Goal: Communication & Community: Answer question/provide support

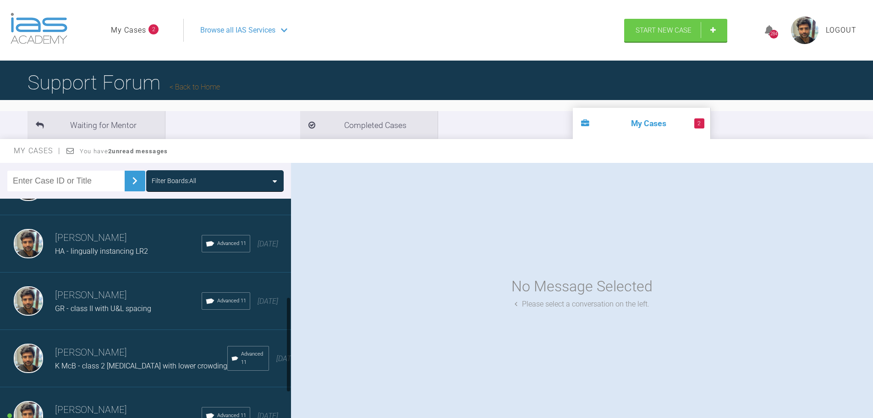
scroll to position [298, 0]
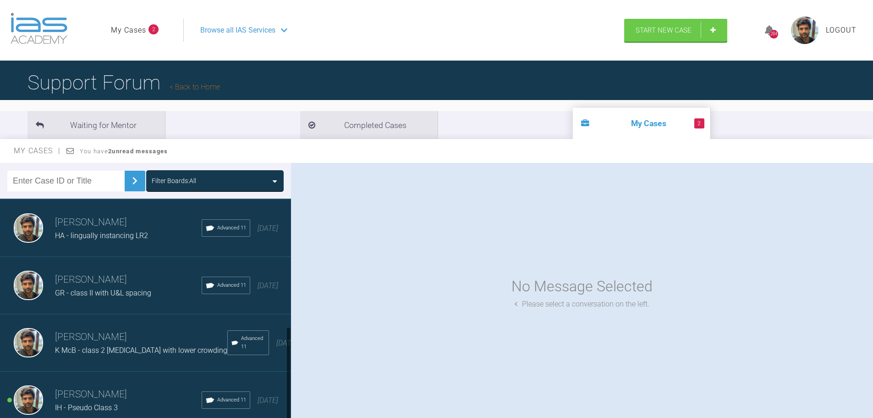
click at [127, 344] on div "K McB - class 2 [MEDICAL_DATA] with lower crowding" at bounding box center [141, 350] width 172 height 12
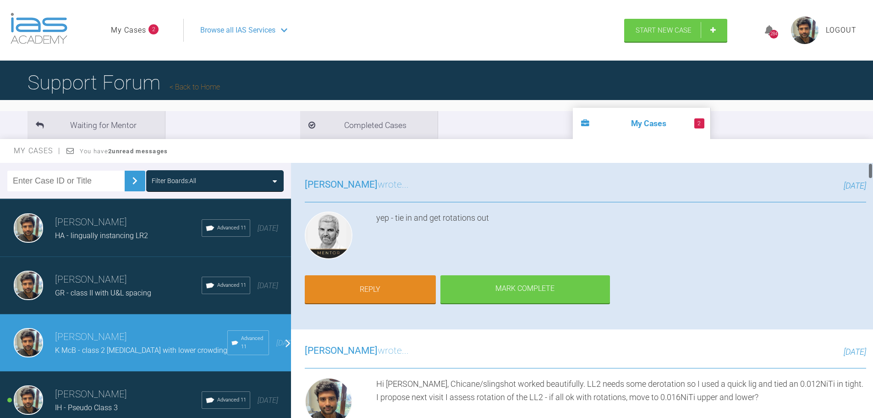
scroll to position [0, 0]
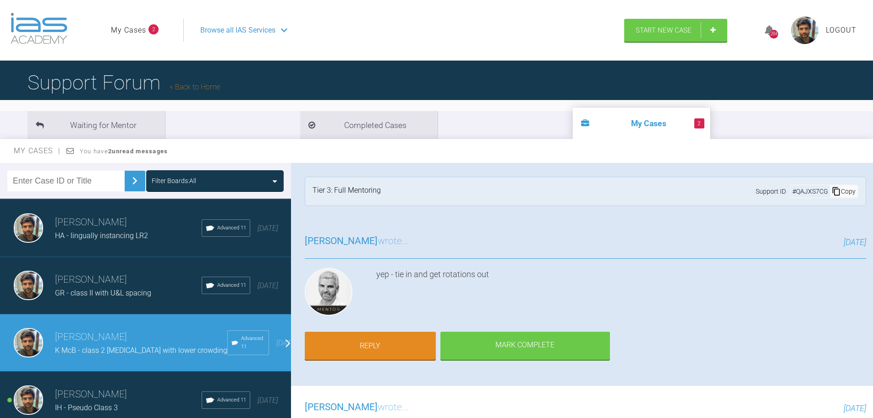
click at [632, 227] on div "[PERSON_NAME] wrote... [DATE] yep - tie in and get rotations out Reply Mark Com…" at bounding box center [585, 303] width 589 height 166
click at [386, 341] on link "Reply" at bounding box center [370, 346] width 131 height 28
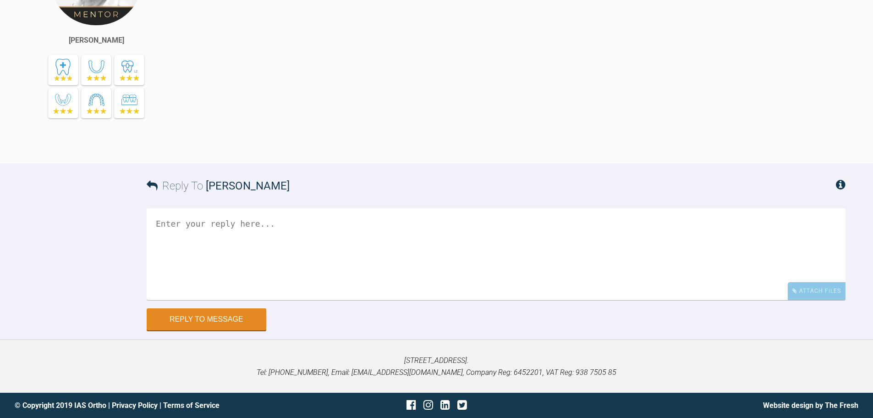
scroll to position [6823, 0]
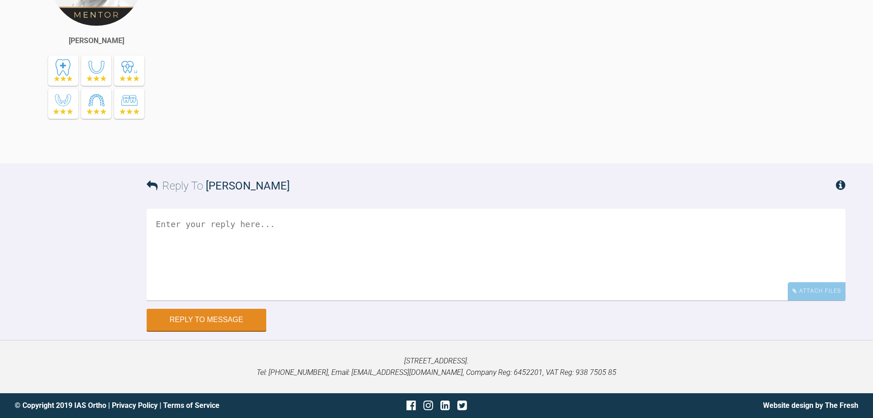
click at [290, 251] on textarea at bounding box center [496, 255] width 699 height 92
type textarea "H"
type textarea "h"
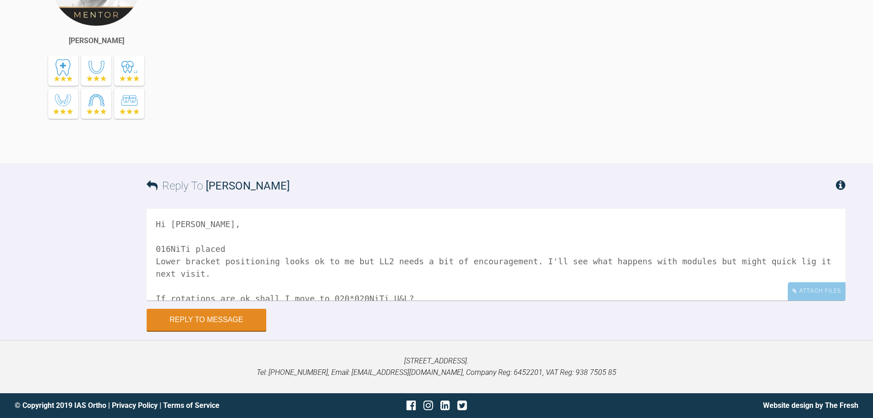
type textarea "Hi [PERSON_NAME], 016NiTi placed Lower bracket positioning looks ok to me but L…"
click at [808, 301] on div "Hi [PERSON_NAME], 016NiTi placed Lower bracket positioning looks ok to me but L…" at bounding box center [496, 259] width 699 height 100
click at [809, 297] on div "Attach Files" at bounding box center [817, 291] width 58 height 18
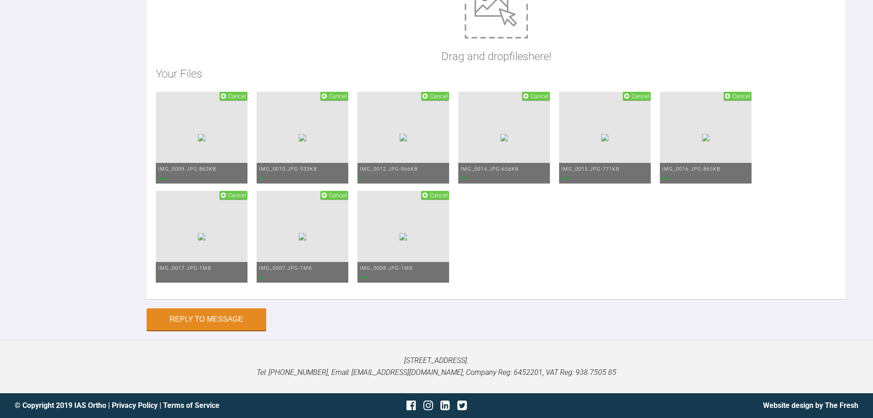
scroll to position [7053, 0]
drag, startPoint x: 787, startPoint y: 327, endPoint x: 807, endPoint y: 350, distance: 30.9
click at [807, 290] on ul "Cancel IMG_0009.JPG - 863KB Cancel IMG_0010.JPG - 933KB Cancel IMG_0012.JPG - 9…" at bounding box center [496, 191] width 681 height 198
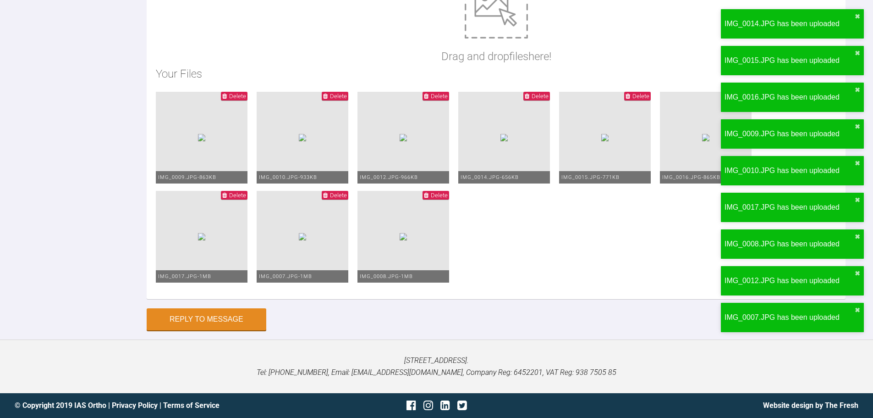
scroll to position [7190, 0]
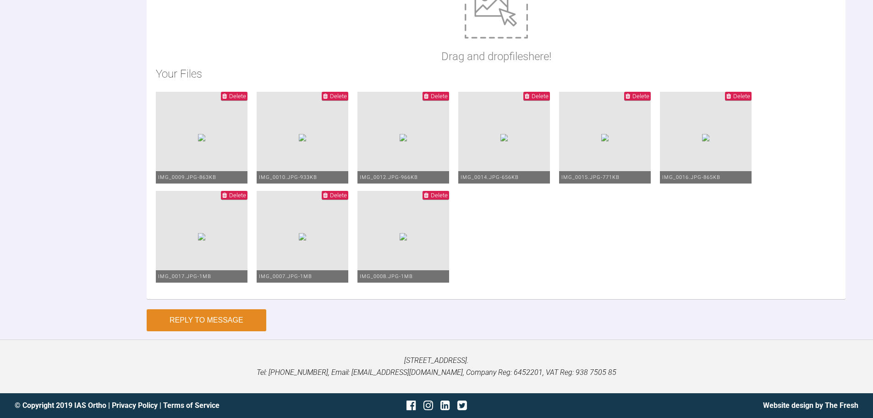
click at [228, 331] on button "Reply to Message" at bounding box center [207, 320] width 120 height 22
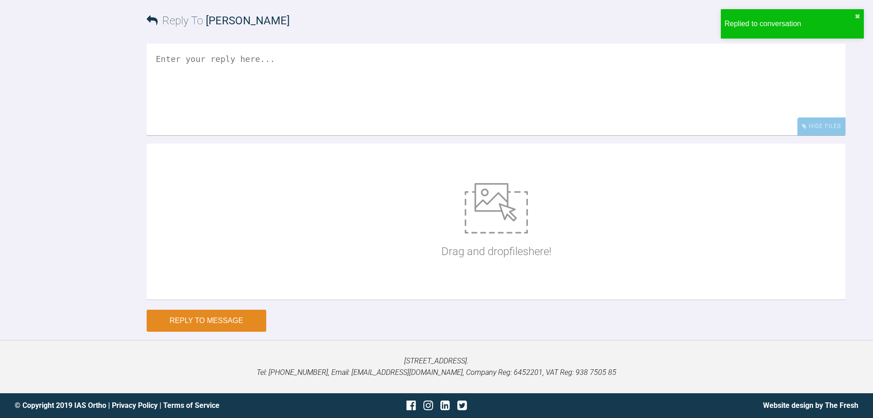
scroll to position [7114, 0]
